Goal: Task Accomplishment & Management: Complete application form

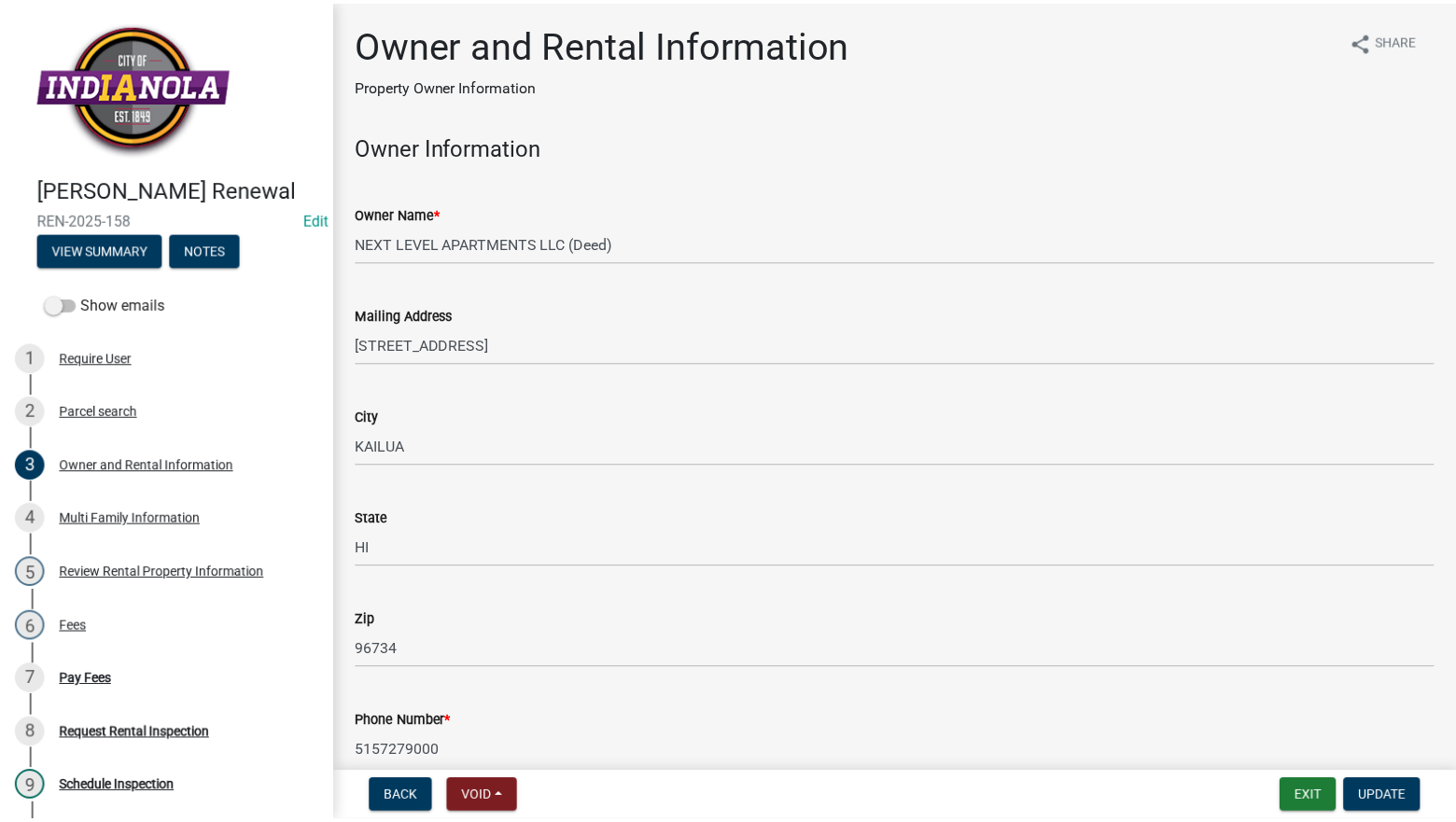
scroll to position [1904, 0]
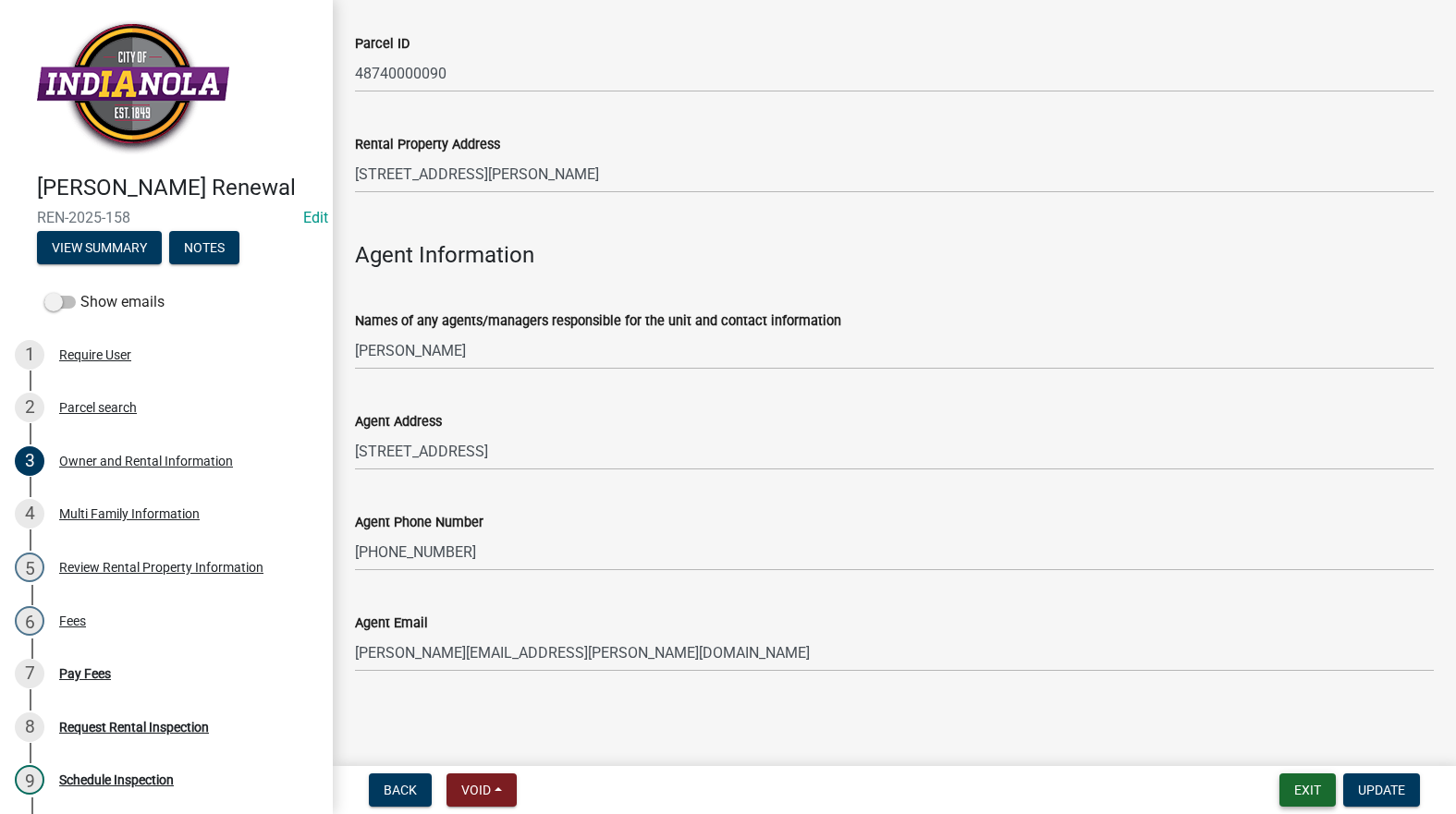
click at [1300, 782] on button "Exit" at bounding box center [1307, 790] width 56 height 33
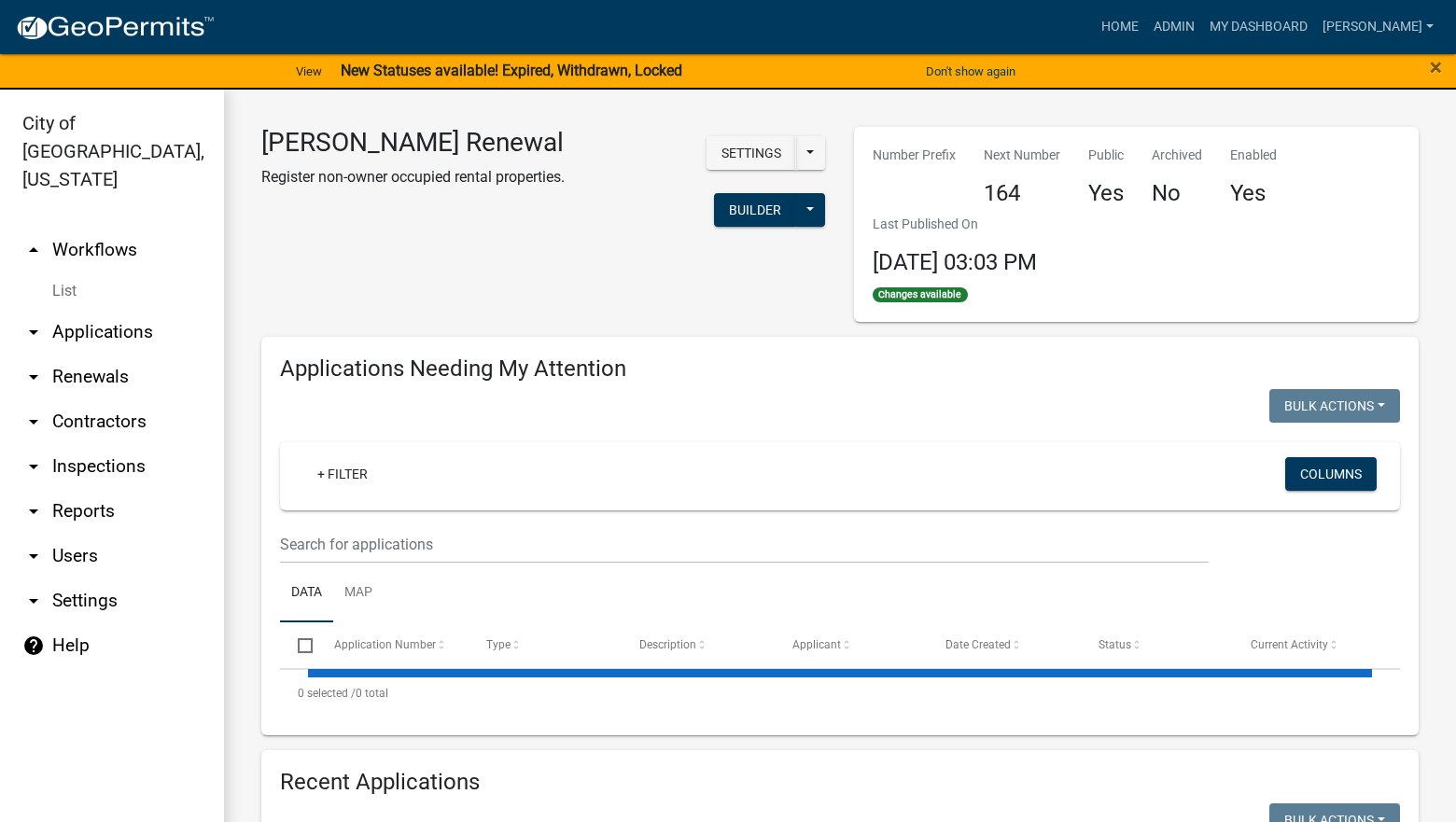
select select "3: 100"
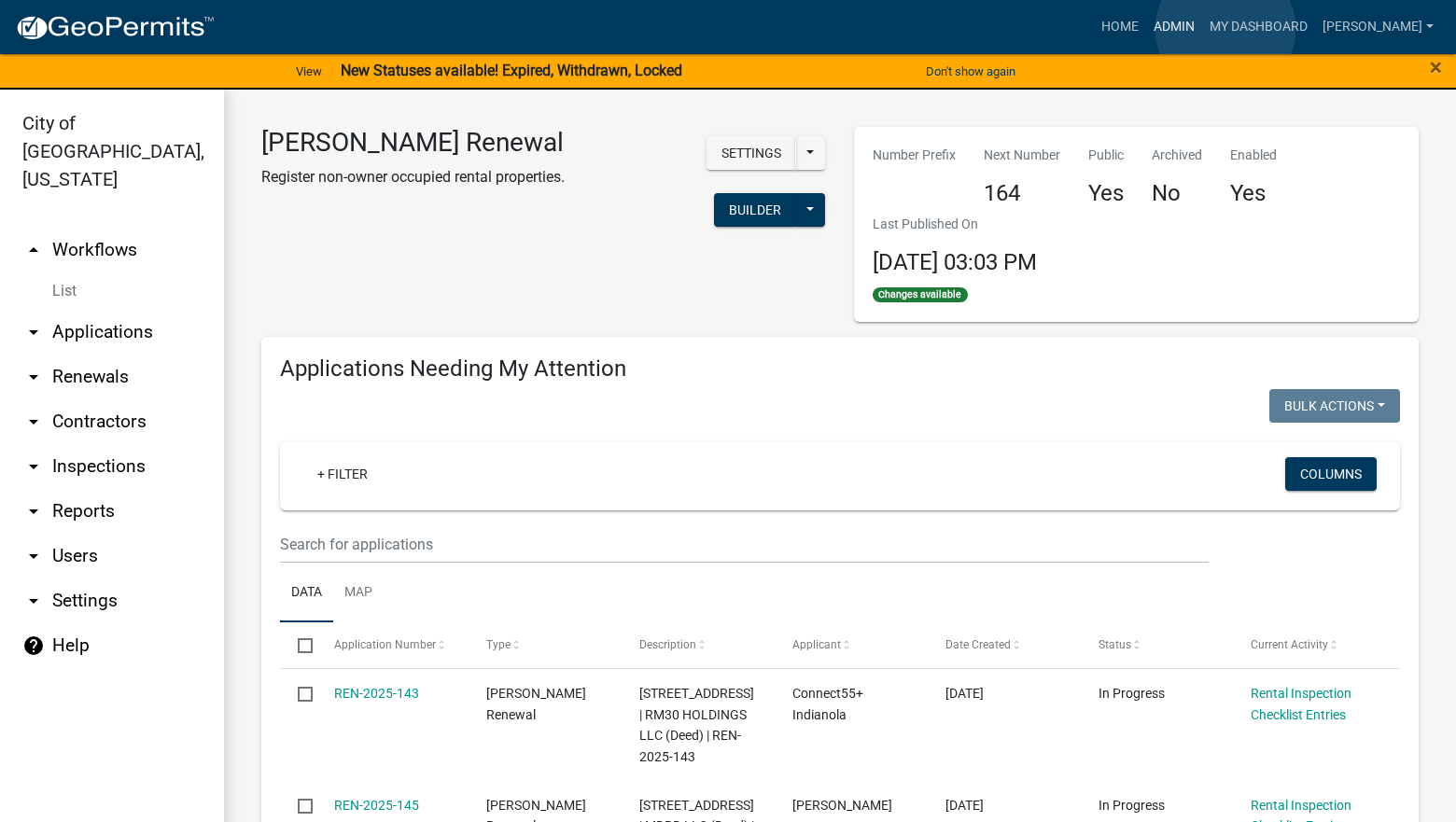
click at [1202, 29] on link "Admin" at bounding box center [1174, 27] width 56 height 35
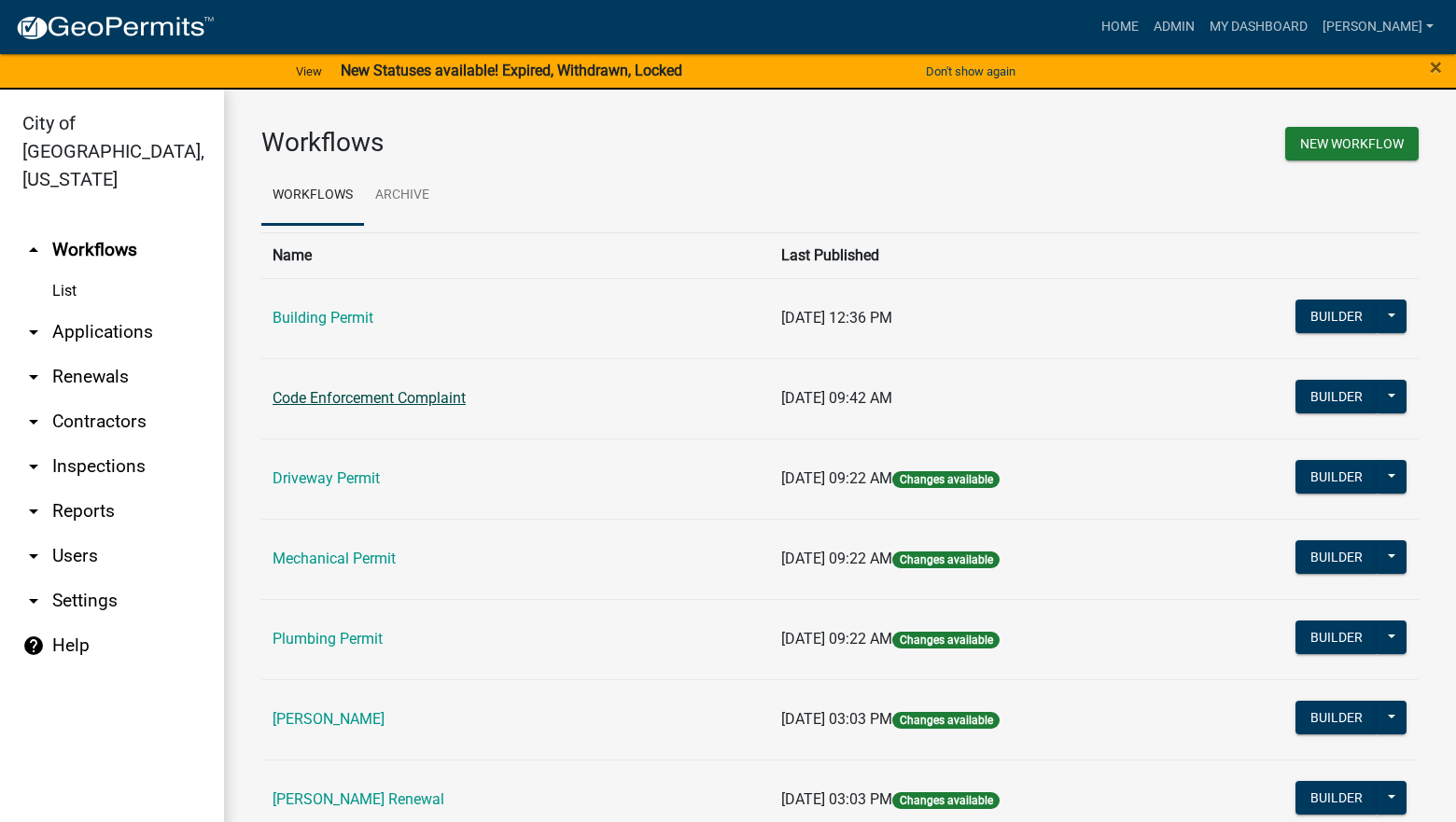
click at [399, 401] on link "Code Enforcement Complaint" at bounding box center [368, 398] width 193 height 17
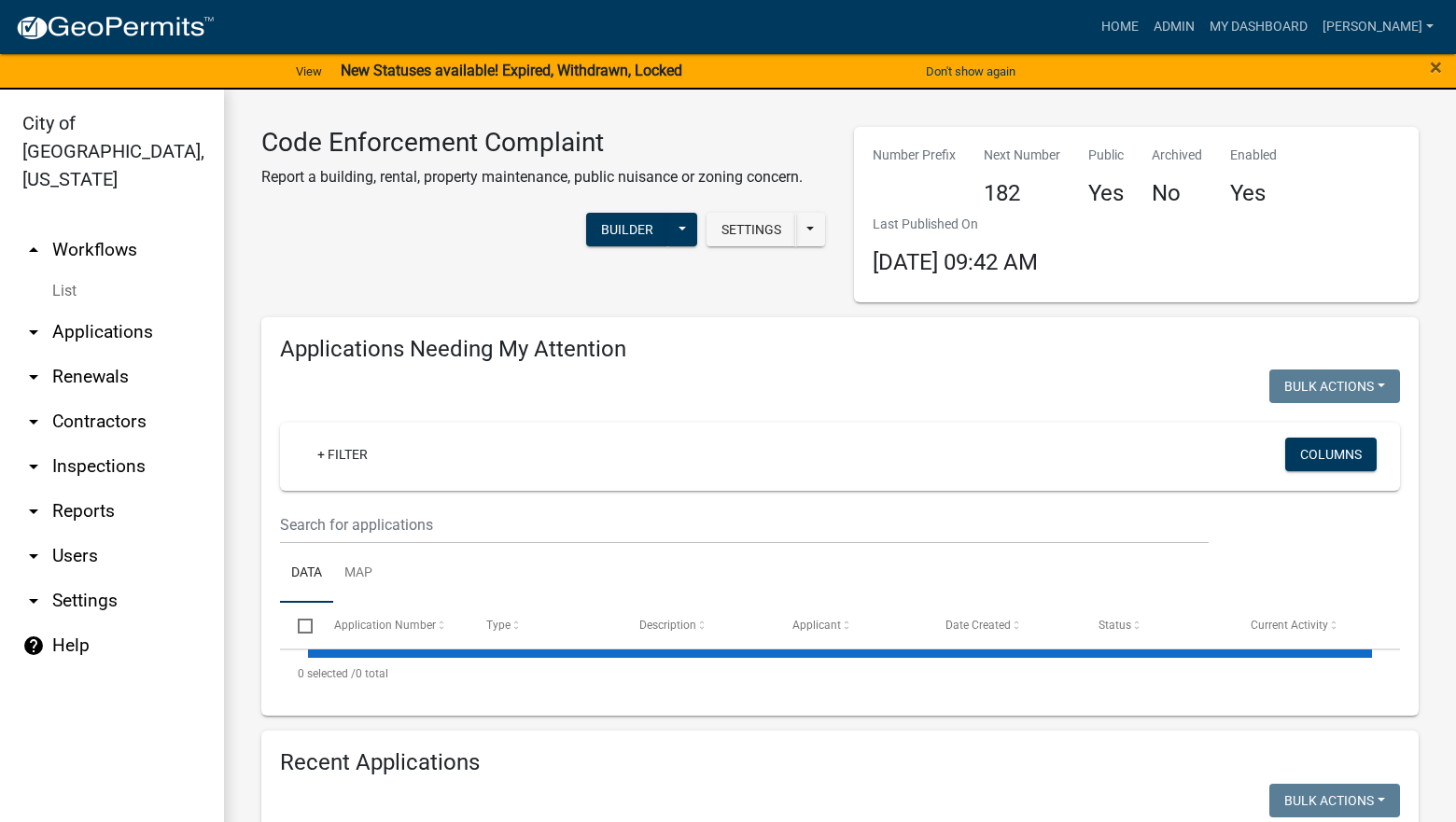
select select "3: 100"
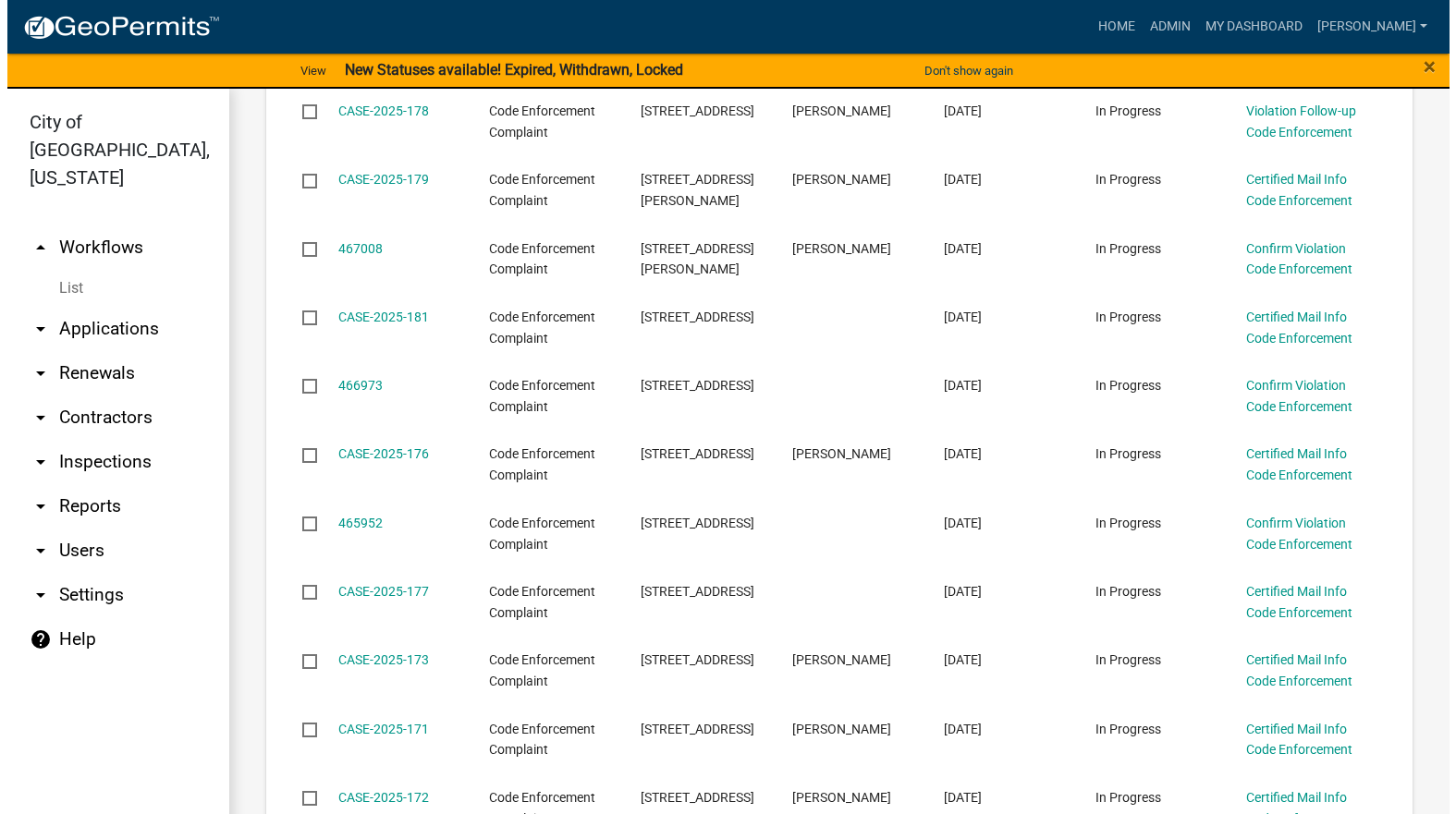
scroll to position [647, 0]
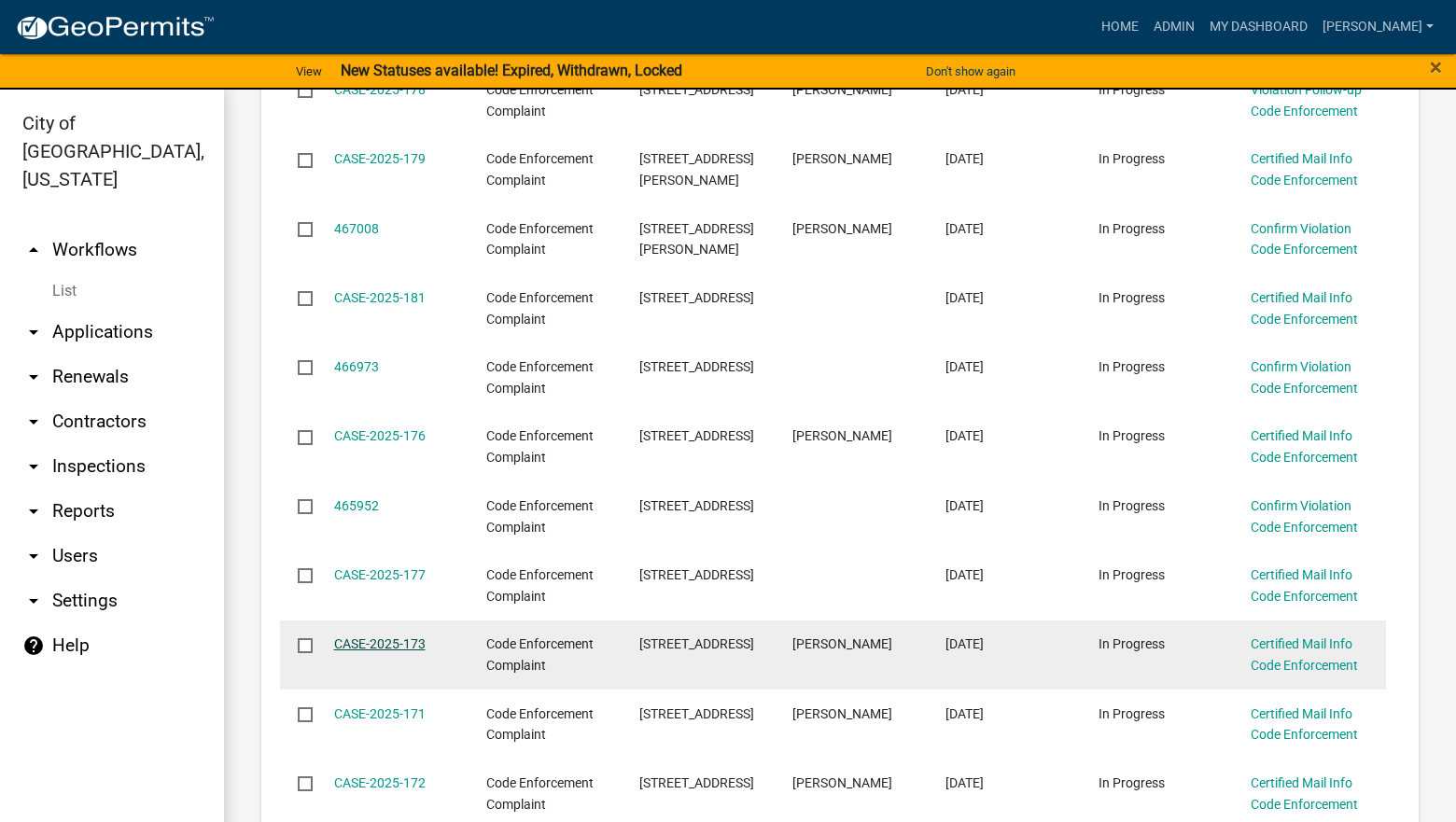
click at [379, 644] on link "CASE-2025-173" at bounding box center [379, 645] width 91 height 15
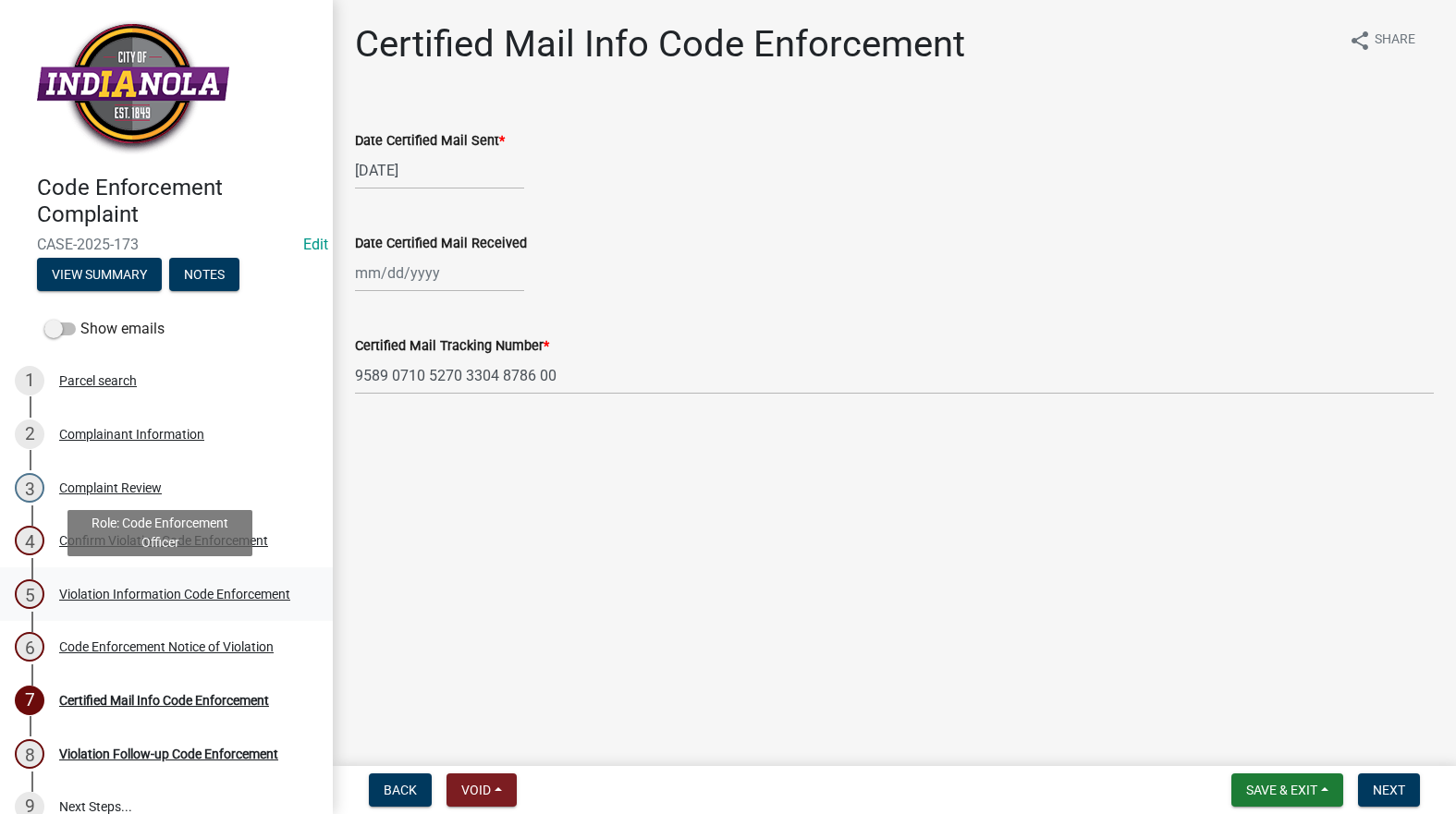
click at [133, 588] on div "Violation Information Code Enforcement" at bounding box center [174, 595] width 231 height 13
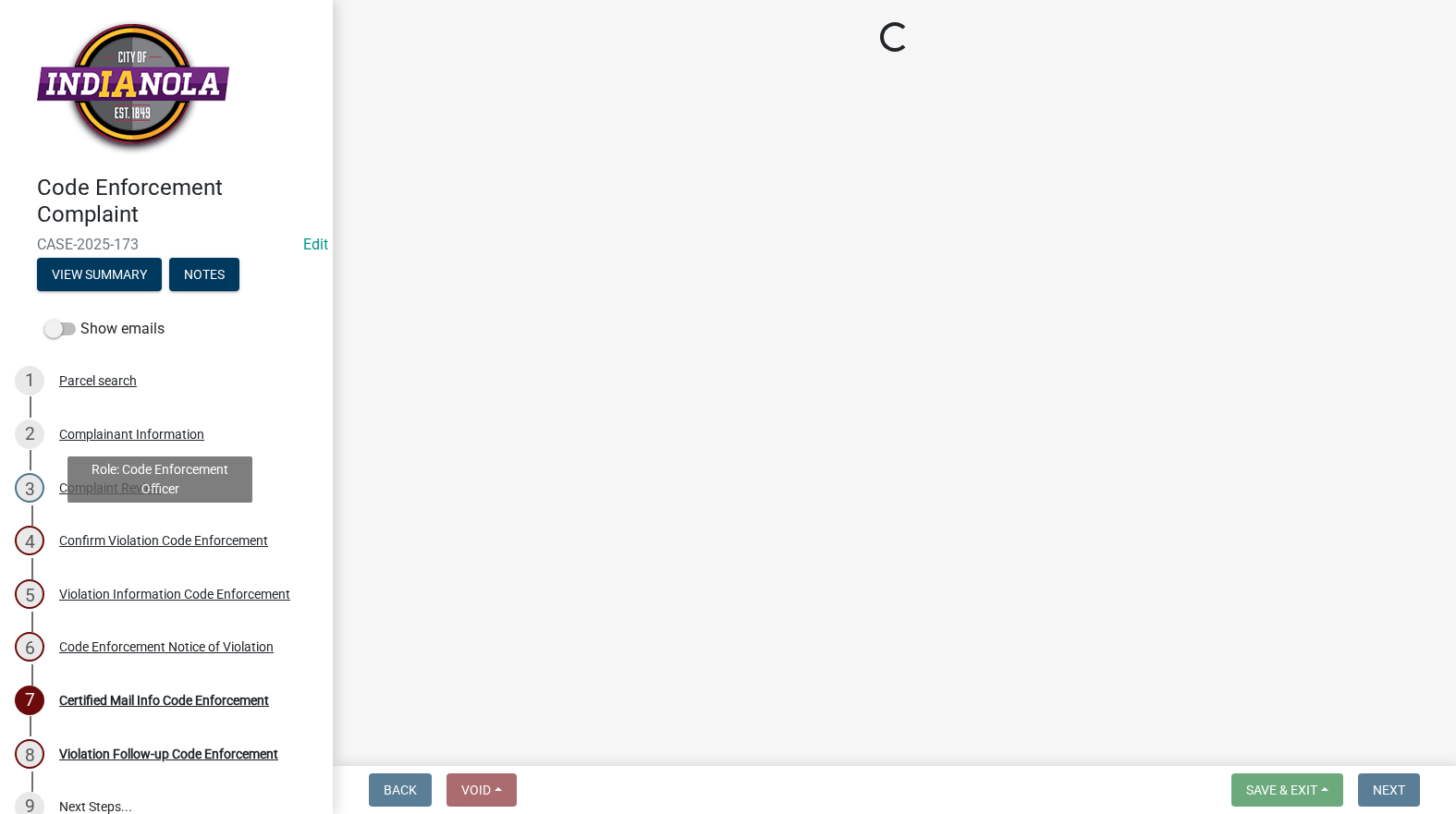
select select "634d5426-b8b3-48ee-aa1e-d523f7499186"
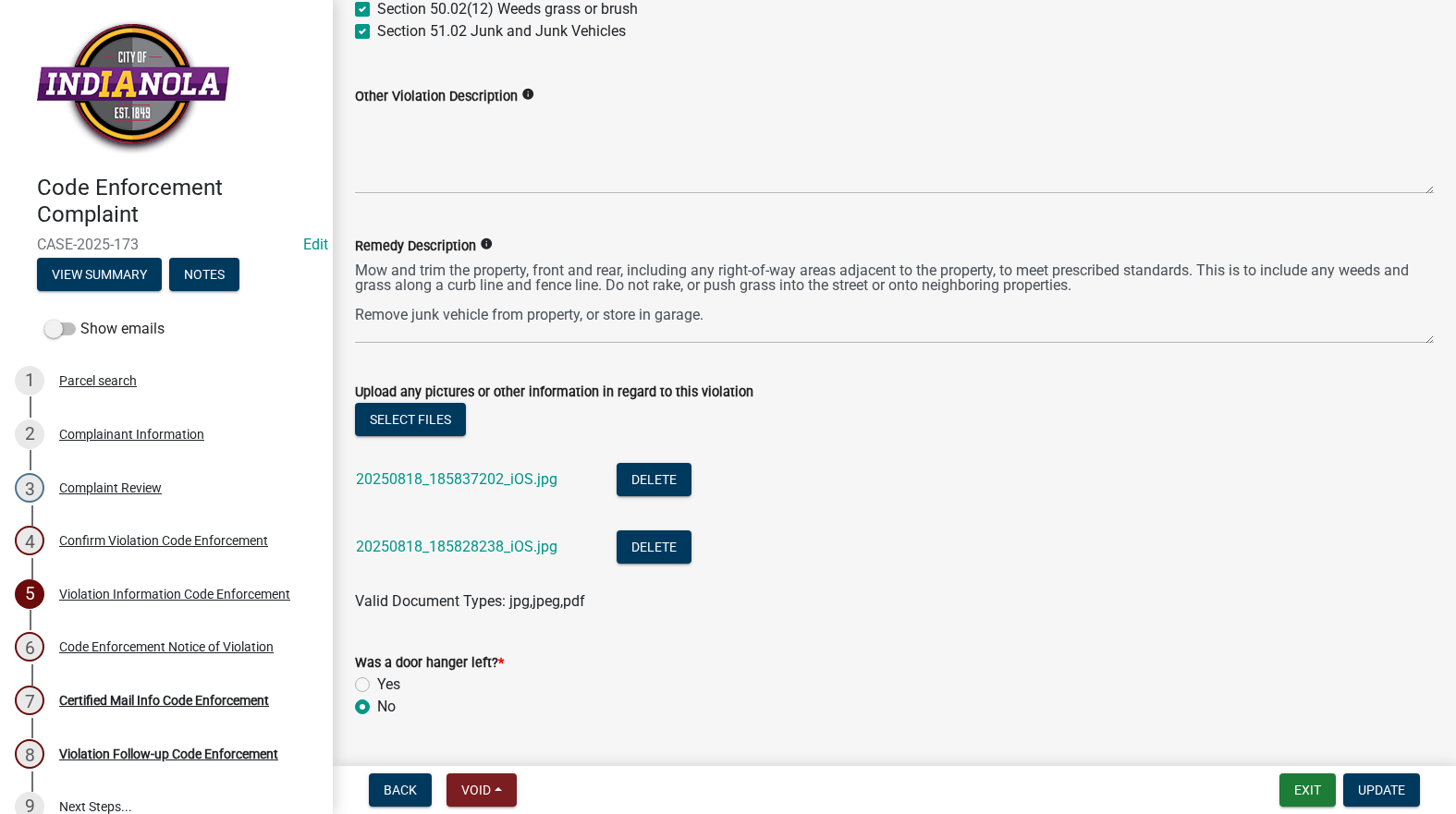
scroll to position [1079, 0]
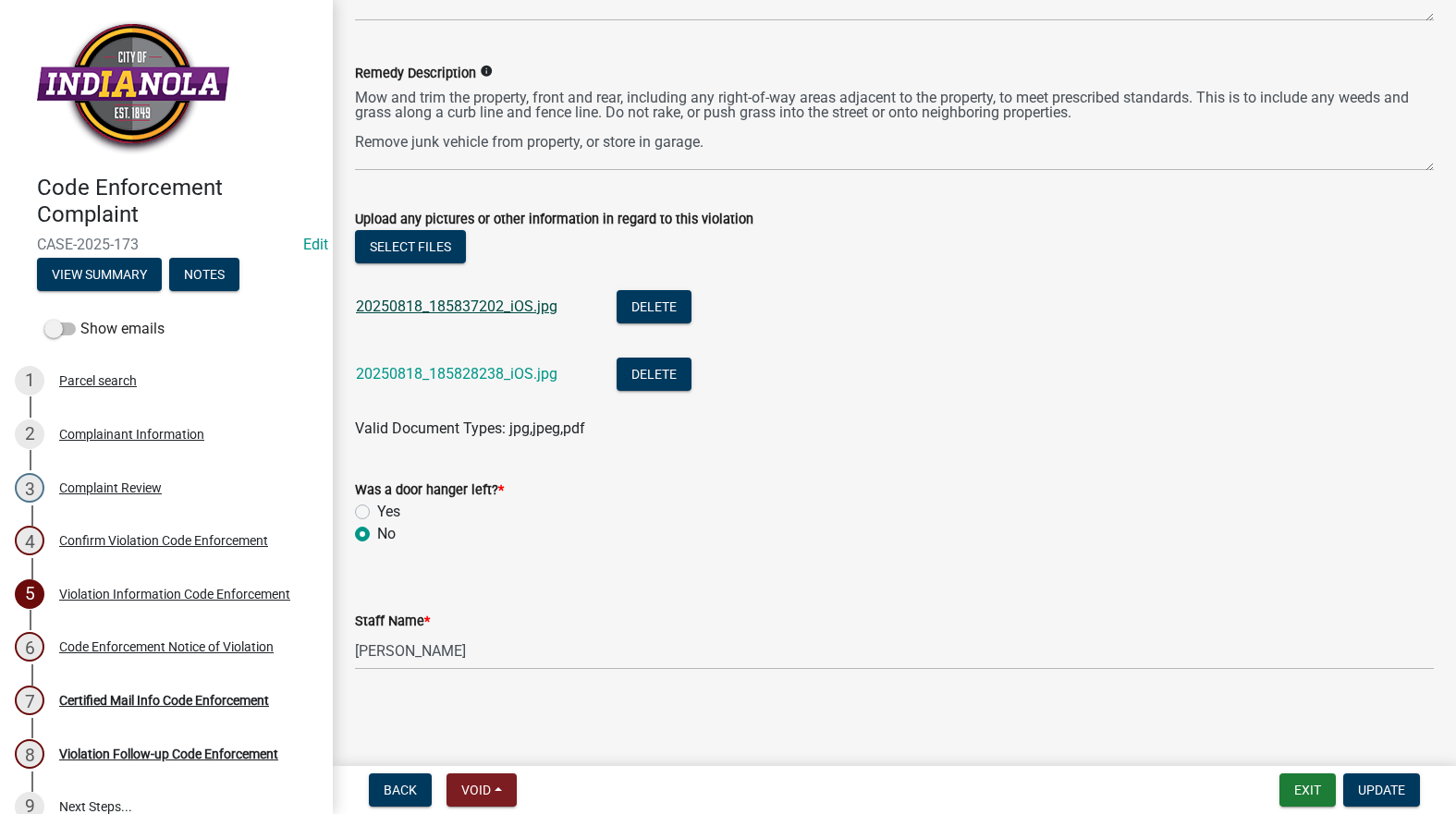
click at [527, 310] on link "20250818_185837202_iOS.jpg" at bounding box center [457, 306] width 201 height 17
click at [396, 377] on link "20250818_185828238_iOS.jpg" at bounding box center [457, 373] width 201 height 17
